Goal: Use online tool/utility: Utilize a website feature to perform a specific function

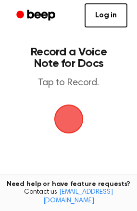
click at [74, 116] on span "button" at bounding box center [68, 119] width 29 height 29
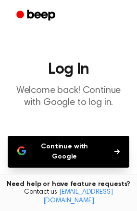
click at [75, 146] on button "Continue with Google" at bounding box center [69, 152] width 122 height 32
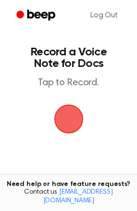
click at [77, 129] on span "button" at bounding box center [68, 118] width 27 height 27
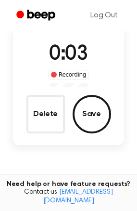
scroll to position [48, 0]
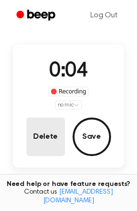
click at [63, 139] on button "Delete" at bounding box center [45, 137] width 39 height 39
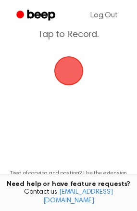
click at [71, 74] on span "button" at bounding box center [68, 70] width 27 height 27
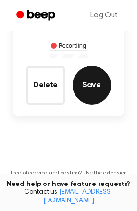
scroll to position [46, 0]
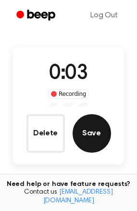
click at [94, 131] on button "Save" at bounding box center [92, 133] width 39 height 39
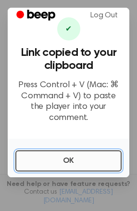
click at [79, 152] on button "OK" at bounding box center [68, 160] width 106 height 21
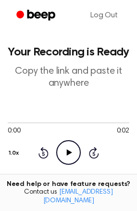
click at [77, 149] on icon "Play Audio" at bounding box center [68, 152] width 25 height 25
